Goal: Task Accomplishment & Management: Use online tool/utility

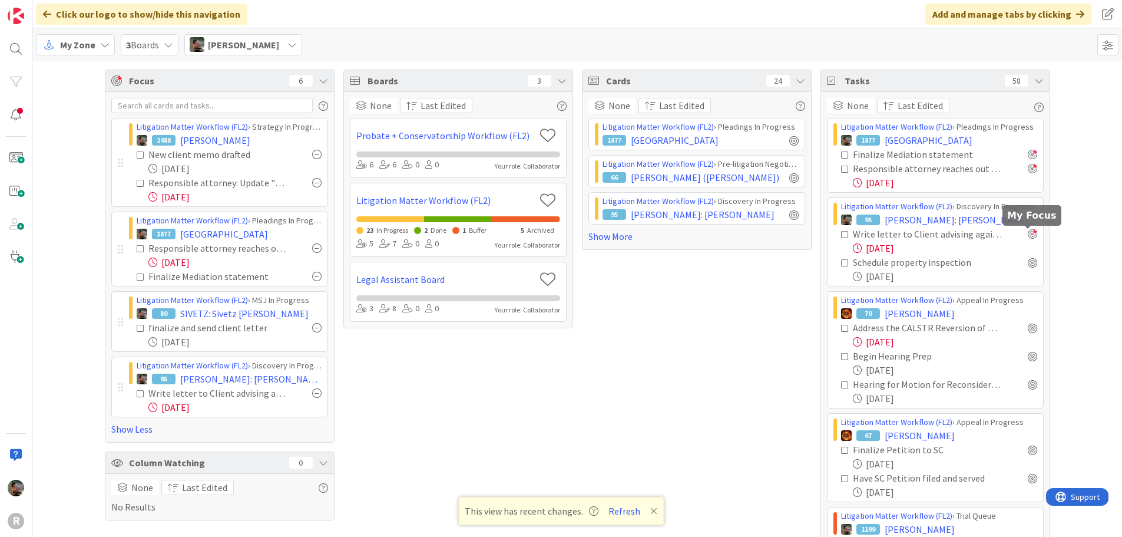
click at [1028, 233] on div at bounding box center [1032, 233] width 9 height 9
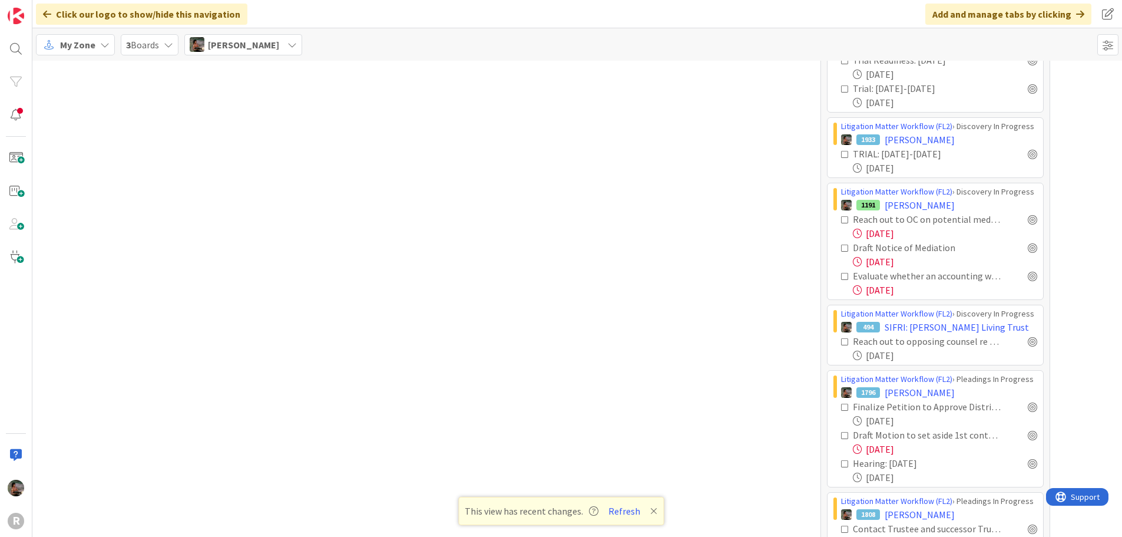
scroll to position [1178, 0]
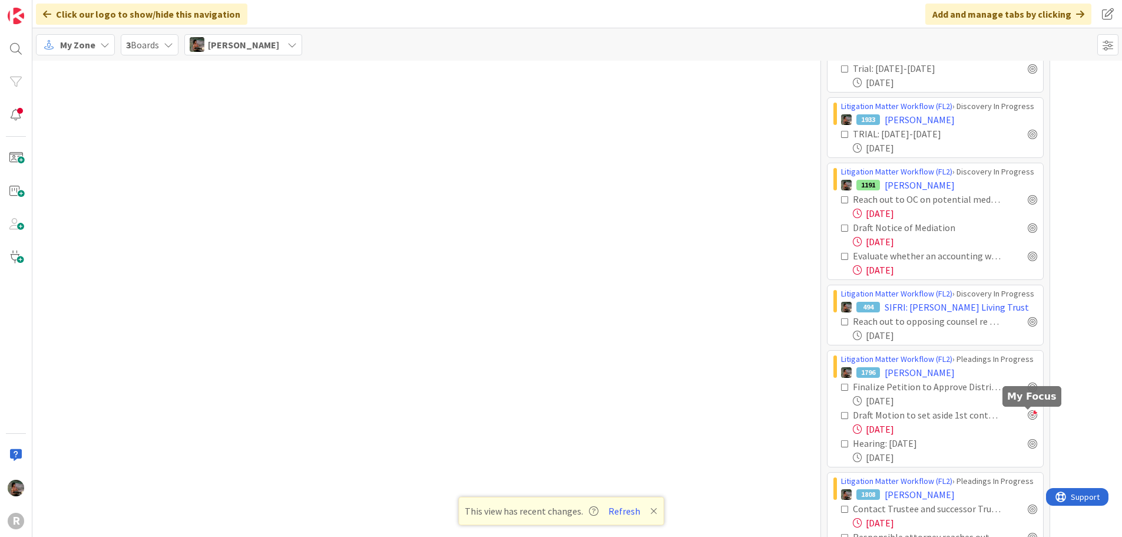
click at [1028, 415] on div at bounding box center [1032, 414] width 9 height 9
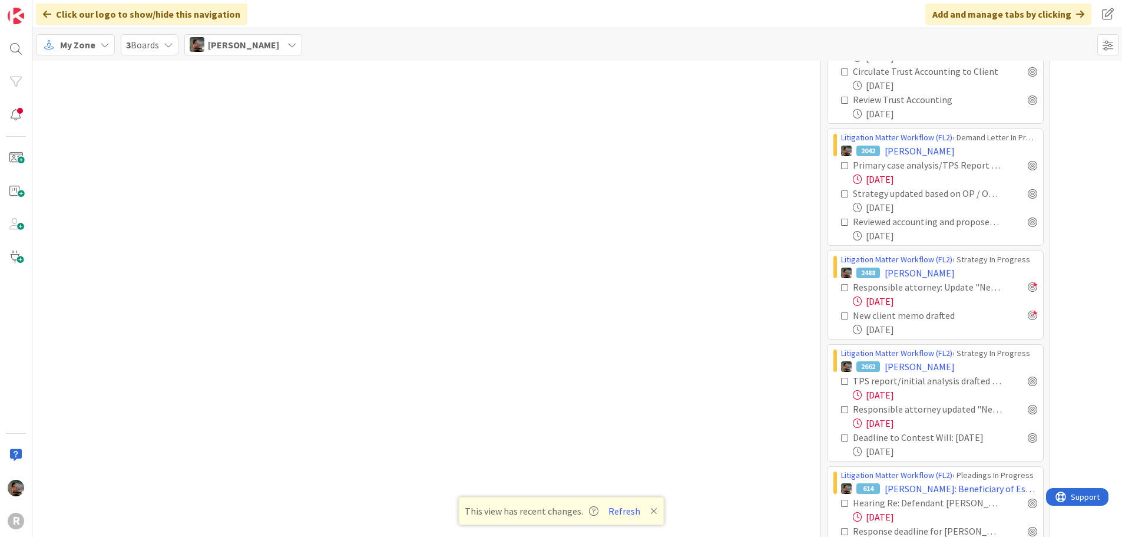
scroll to position [2053, 0]
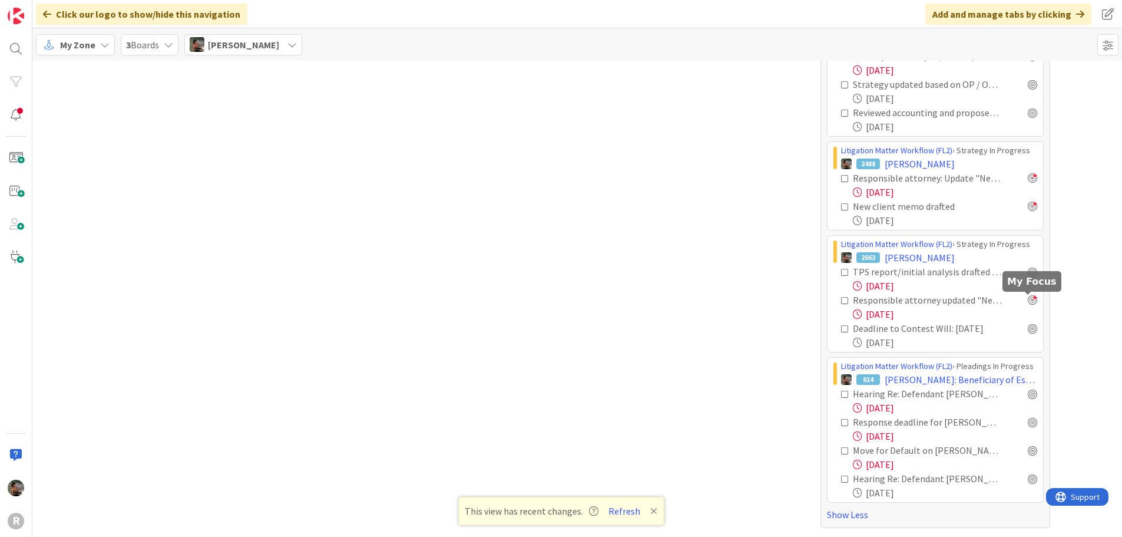
click at [1028, 303] on div at bounding box center [1032, 299] width 9 height 9
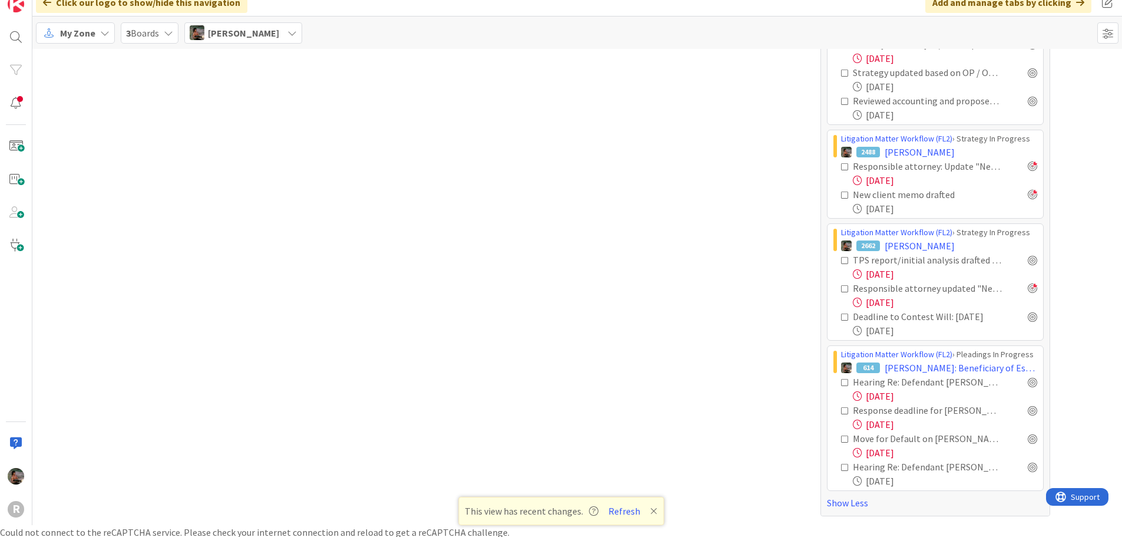
scroll to position [14, 0]
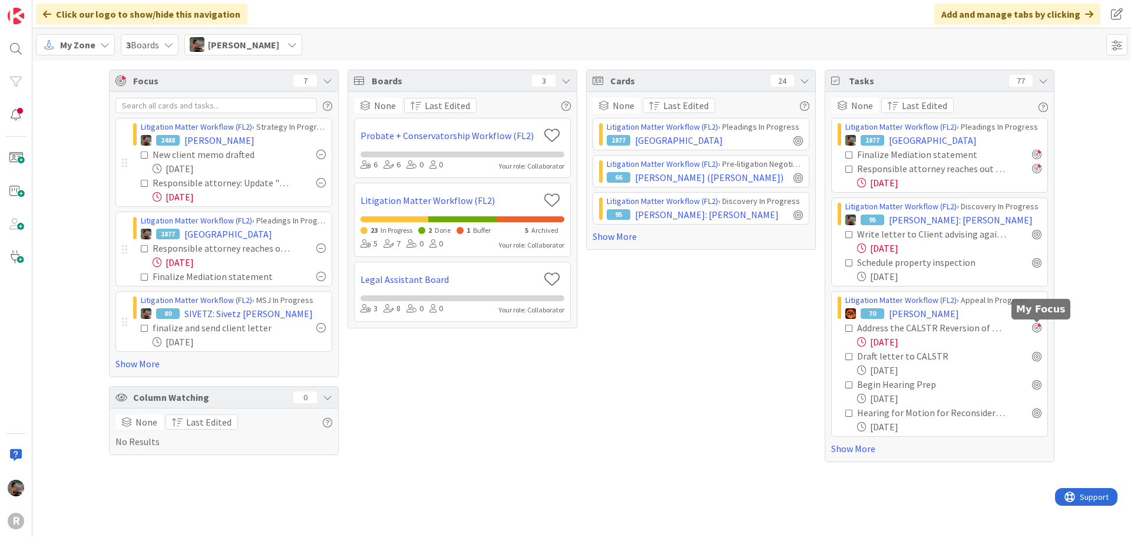
click at [1036, 328] on div at bounding box center [1036, 327] width 9 height 9
click at [1036, 327] on div at bounding box center [1036, 327] width 9 height 9
click at [854, 445] on link "Show More" at bounding box center [939, 448] width 217 height 14
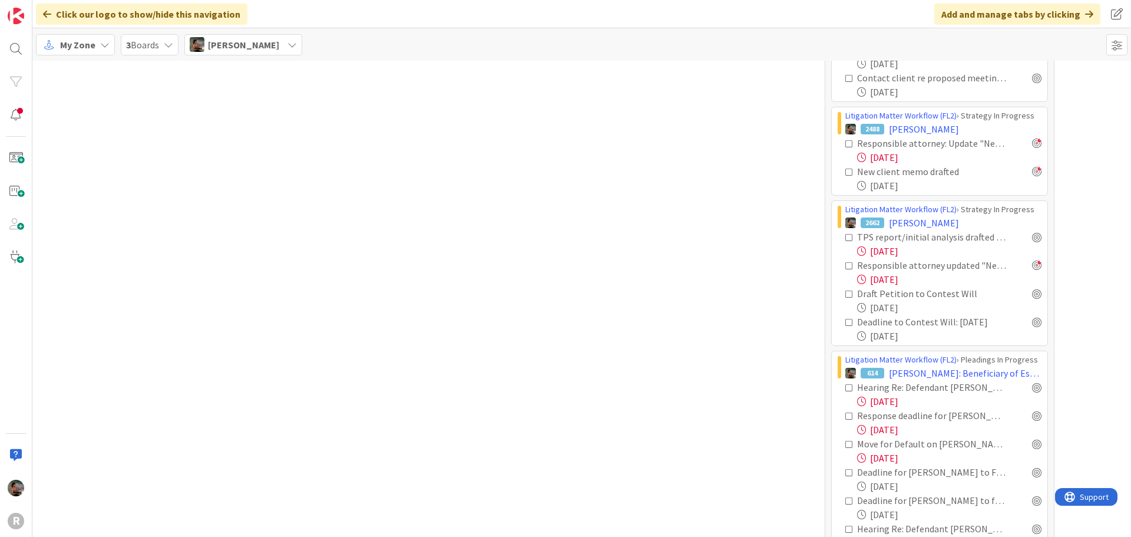
scroll to position [2627, 0]
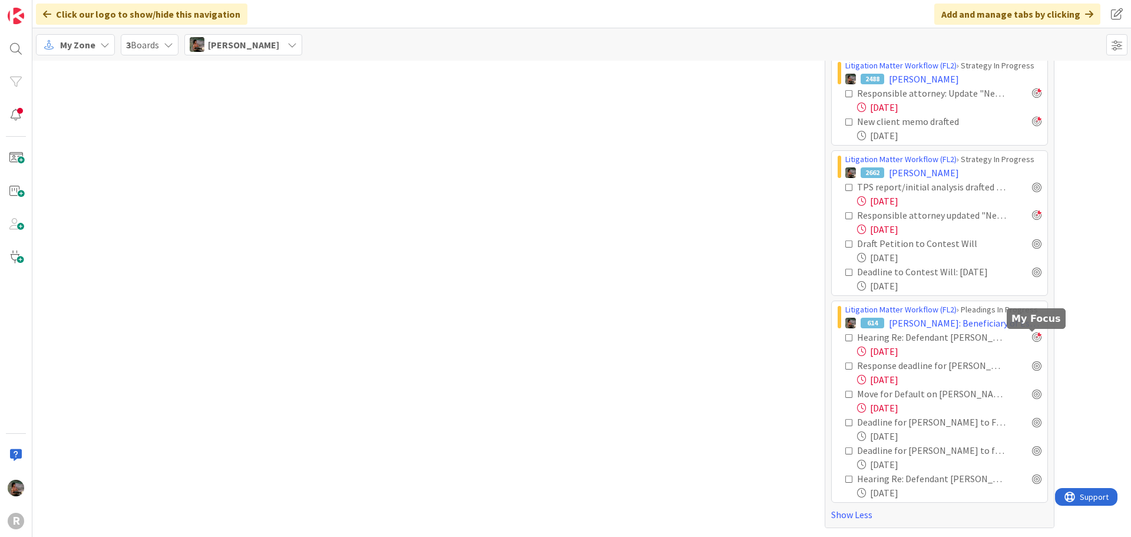
click at [1032, 339] on div at bounding box center [1036, 336] width 9 height 9
click at [1033, 366] on div at bounding box center [1036, 364] width 9 height 9
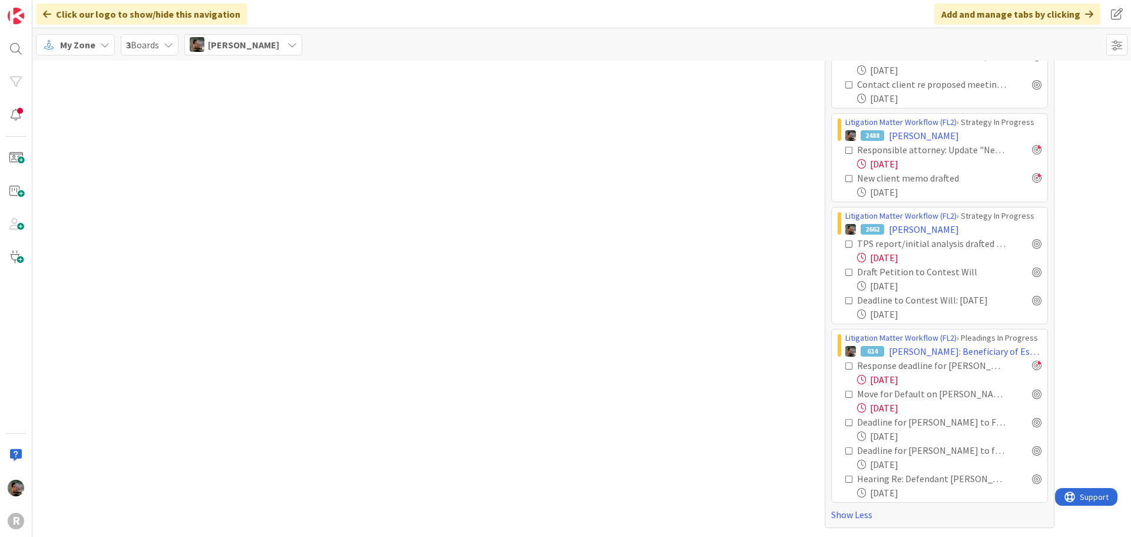
scroll to position [2491, 0]
